Goal: Obtain resource: Download file/media

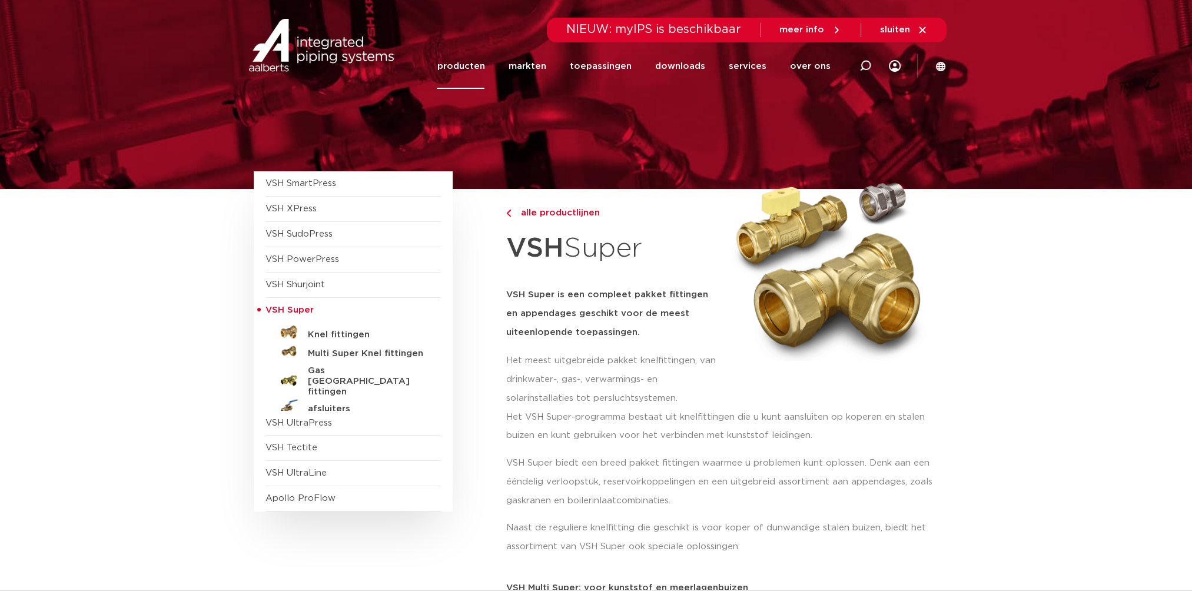
click at [462, 67] on link "producten" at bounding box center [461, 66] width 48 height 45
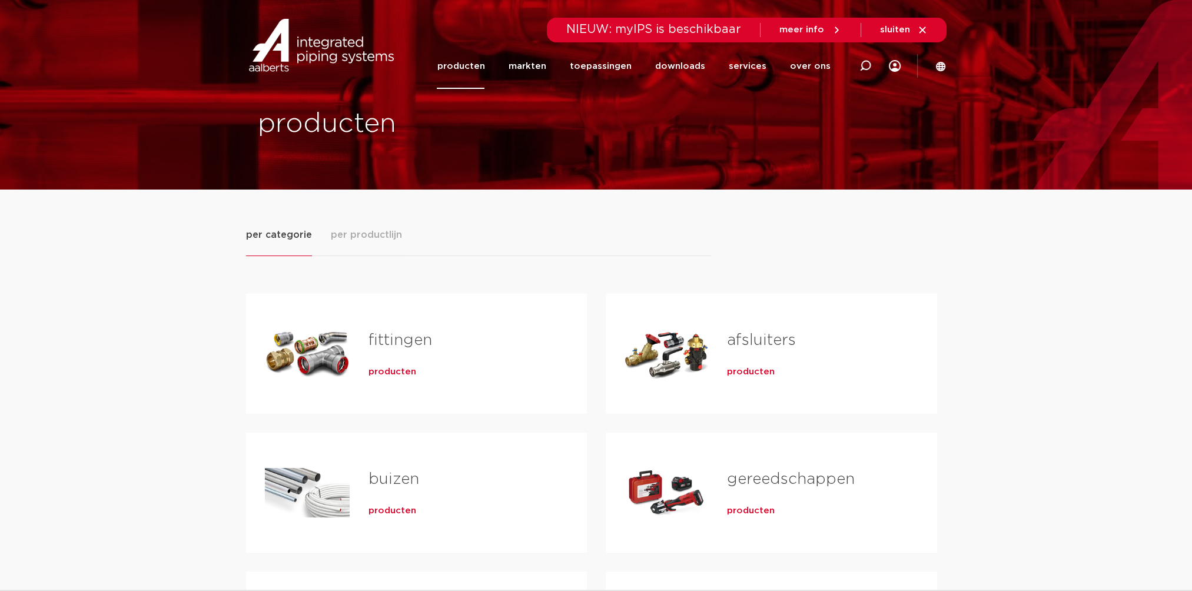
click at [384, 512] on span "producten" at bounding box center [392, 511] width 48 height 12
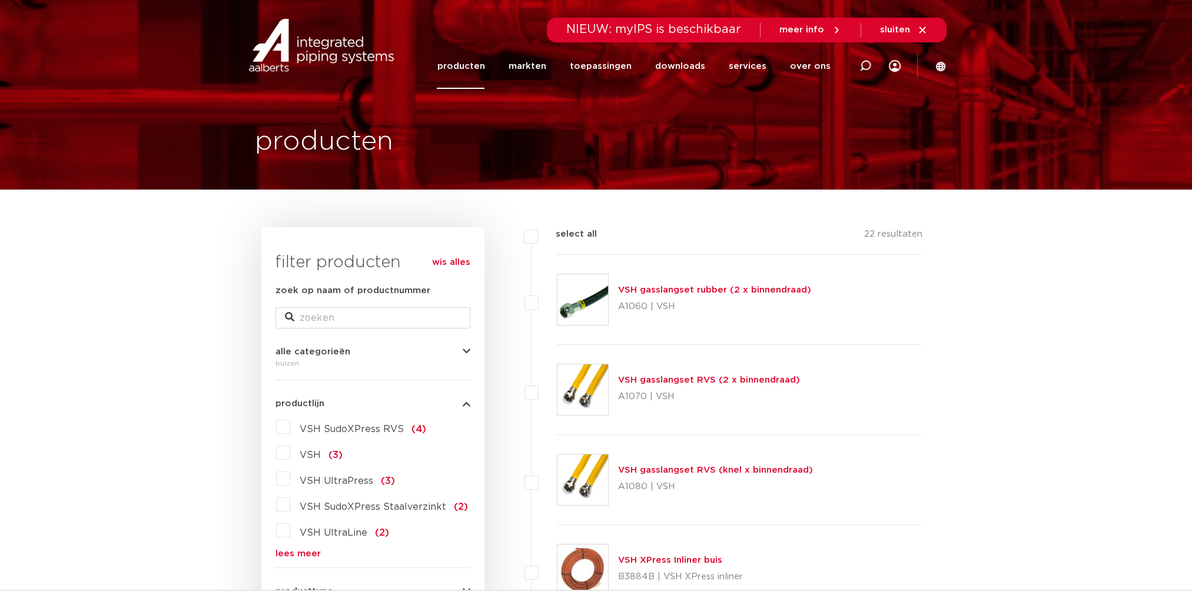
click at [290, 427] on label "VSH SudoXPress RVS (4)" at bounding box center [358, 426] width 136 height 19
click at [0, 0] on input "VSH SudoXPress RVS (4)" at bounding box center [0, 0] width 0 height 0
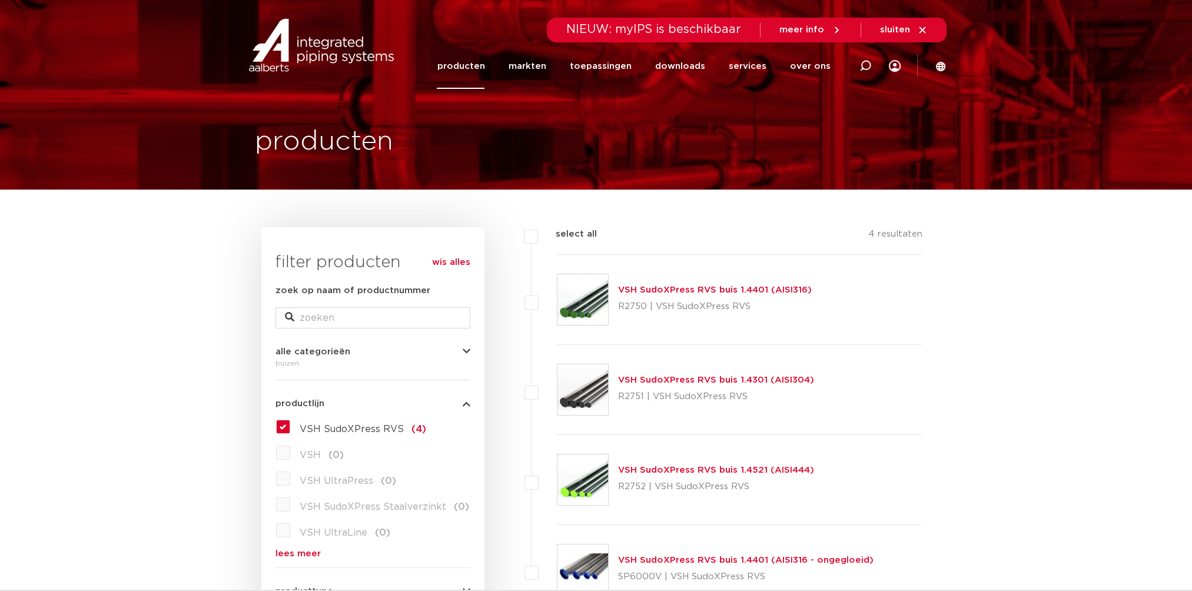
click at [686, 303] on p "R2750 | VSH SudoXPress RVS" at bounding box center [715, 306] width 194 height 19
click at [662, 287] on link "VSH SudoXPress RVS buis 1.4401 (AISI316)" at bounding box center [715, 289] width 194 height 9
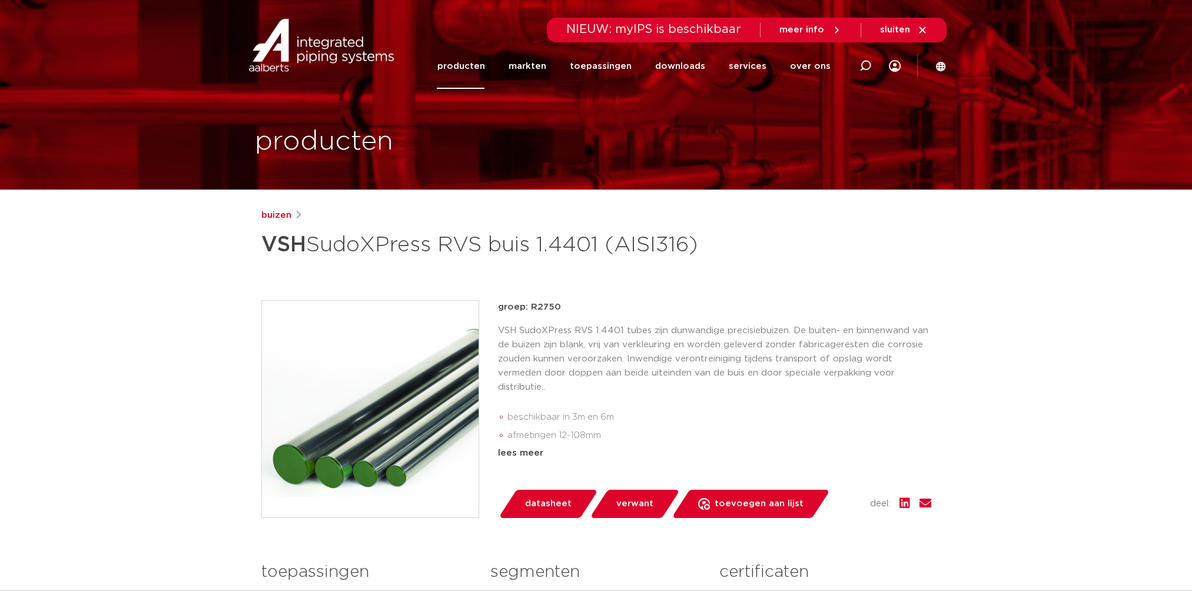
click at [549, 513] on span "datasheet" at bounding box center [548, 503] width 47 height 19
